Goal: Transaction & Acquisition: Purchase product/service

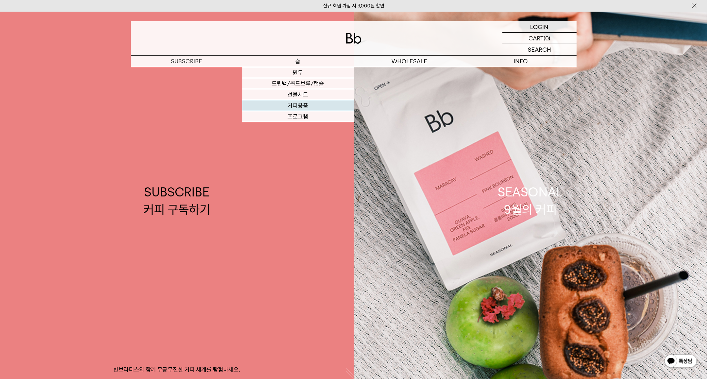
click at [296, 106] on link "커피용품" at bounding box center [297, 105] width 111 height 11
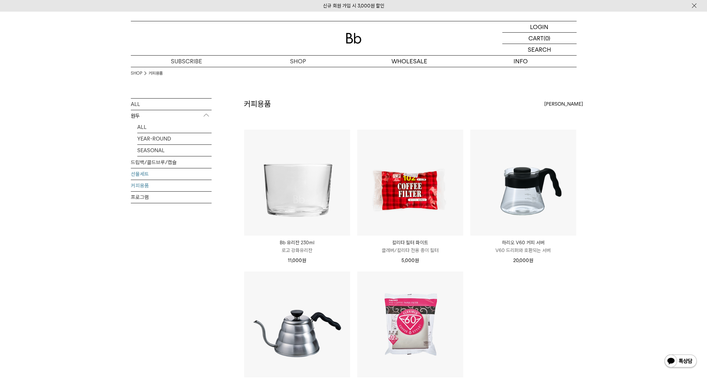
click at [136, 173] on link "선물세트" at bounding box center [171, 173] width 81 height 11
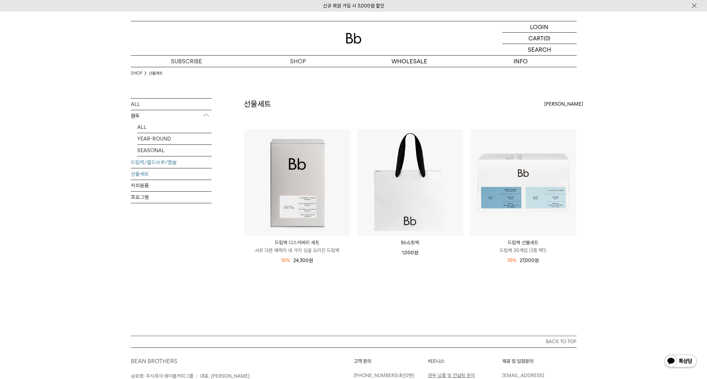
click at [147, 161] on link "드립백/콜드브루/캡슐" at bounding box center [171, 162] width 81 height 11
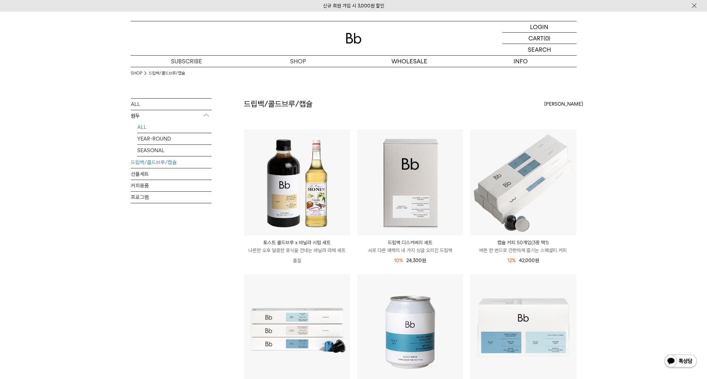
click at [145, 129] on link "ALL" at bounding box center [174, 126] width 74 height 11
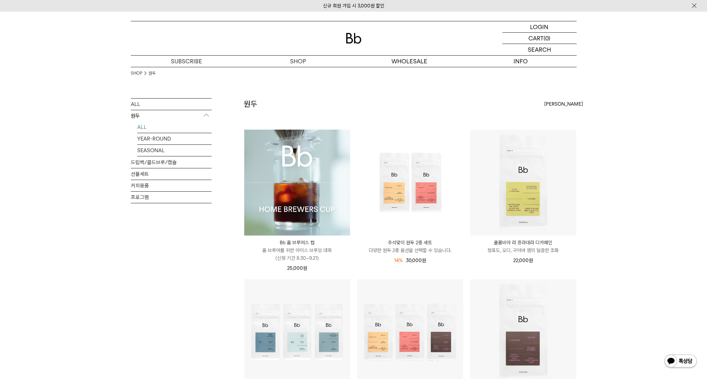
click at [324, 164] on img at bounding box center [297, 182] width 106 height 106
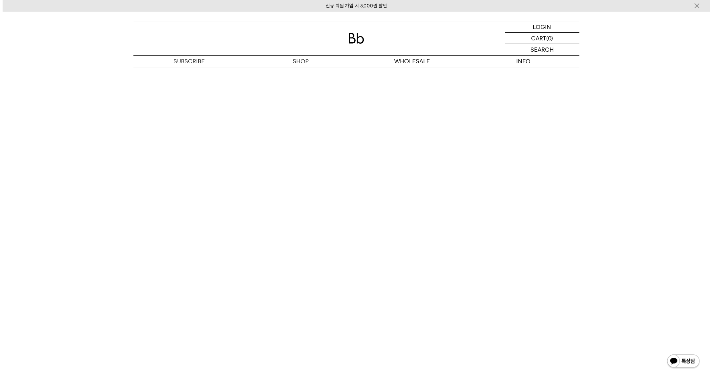
scroll to position [3580, 0]
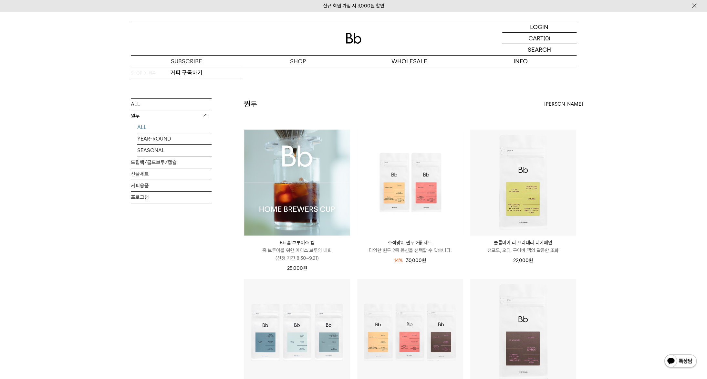
click at [322, 182] on img at bounding box center [297, 182] width 106 height 106
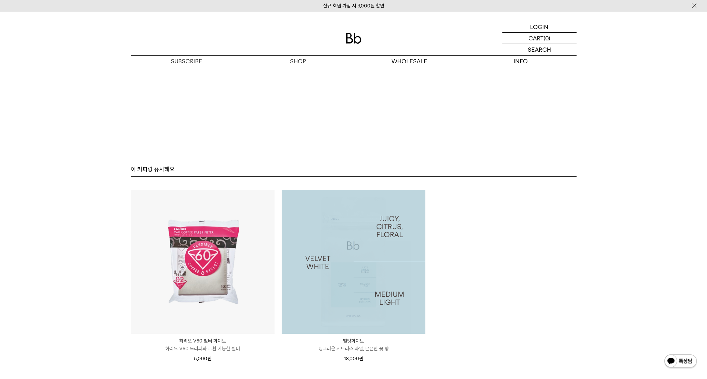
scroll to position [3976, 0]
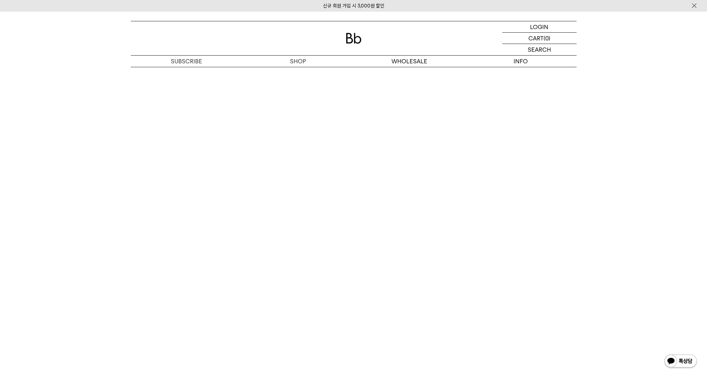
scroll to position [3432, 0]
